Goal: Ask a question

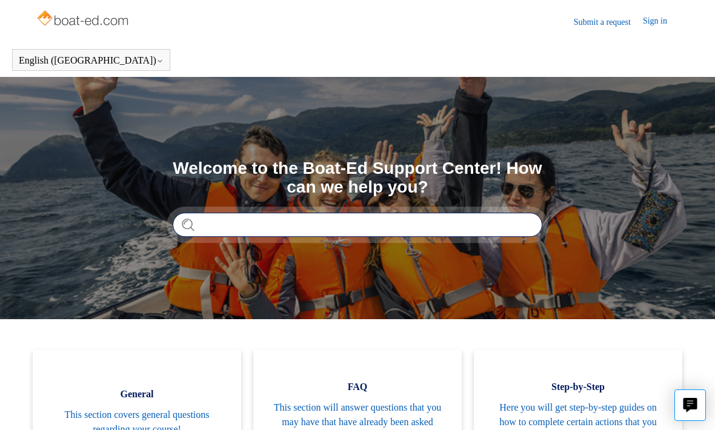
click at [253, 236] on input "Search" at bounding box center [358, 225] width 370 height 24
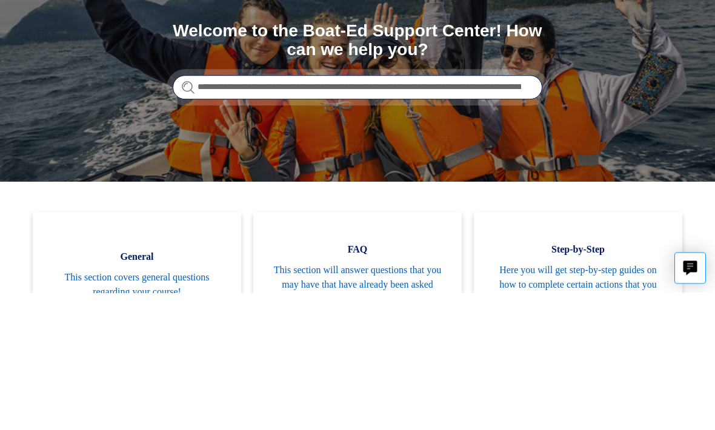
type input "**********"
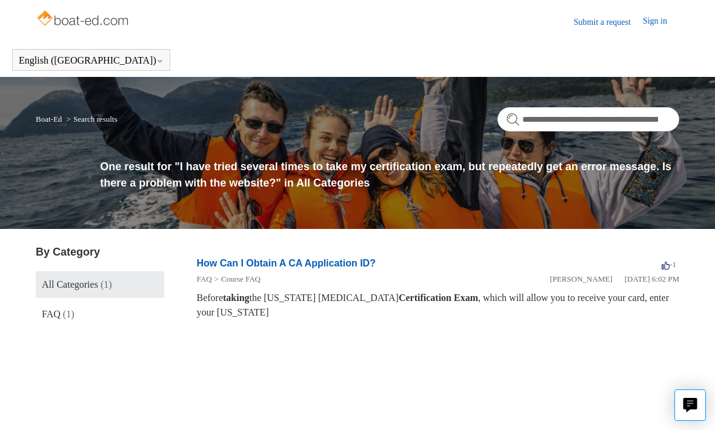
click at [600, 25] on link "Submit a request" at bounding box center [608, 22] width 69 height 13
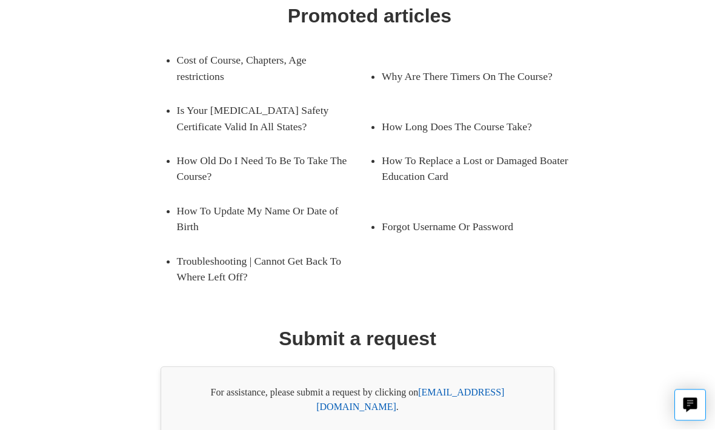
scroll to position [214, 0]
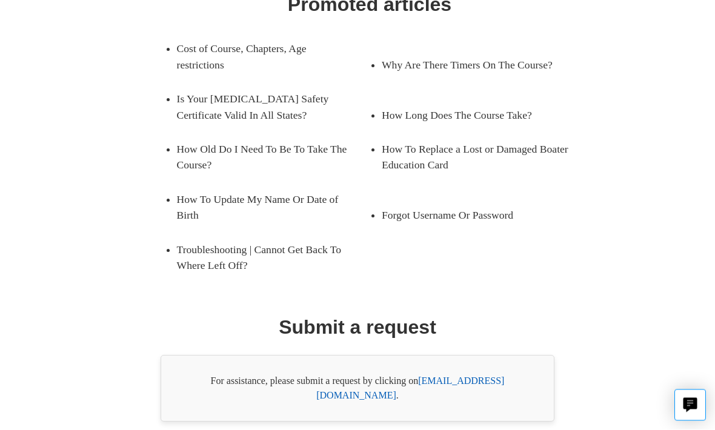
click at [483, 383] on link "[EMAIL_ADDRESS][DOMAIN_NAME]" at bounding box center [410, 388] width 188 height 25
click at [470, 391] on div "For assistance, please submit a request by clicking on support@boat-ed.com ." at bounding box center [358, 389] width 394 height 67
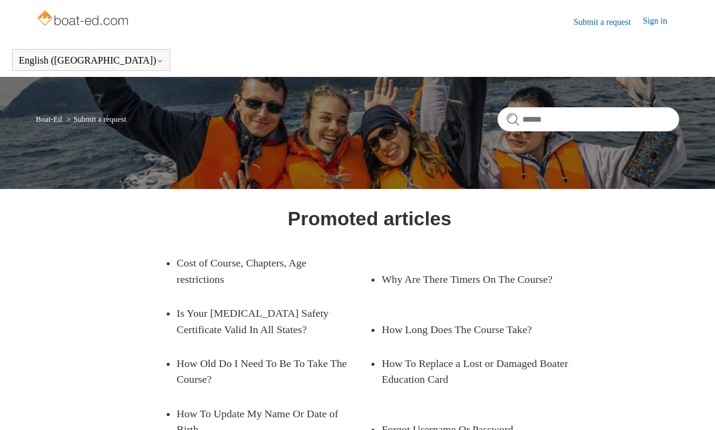
scroll to position [220, 0]
